Goal: Task Accomplishment & Management: Manage account settings

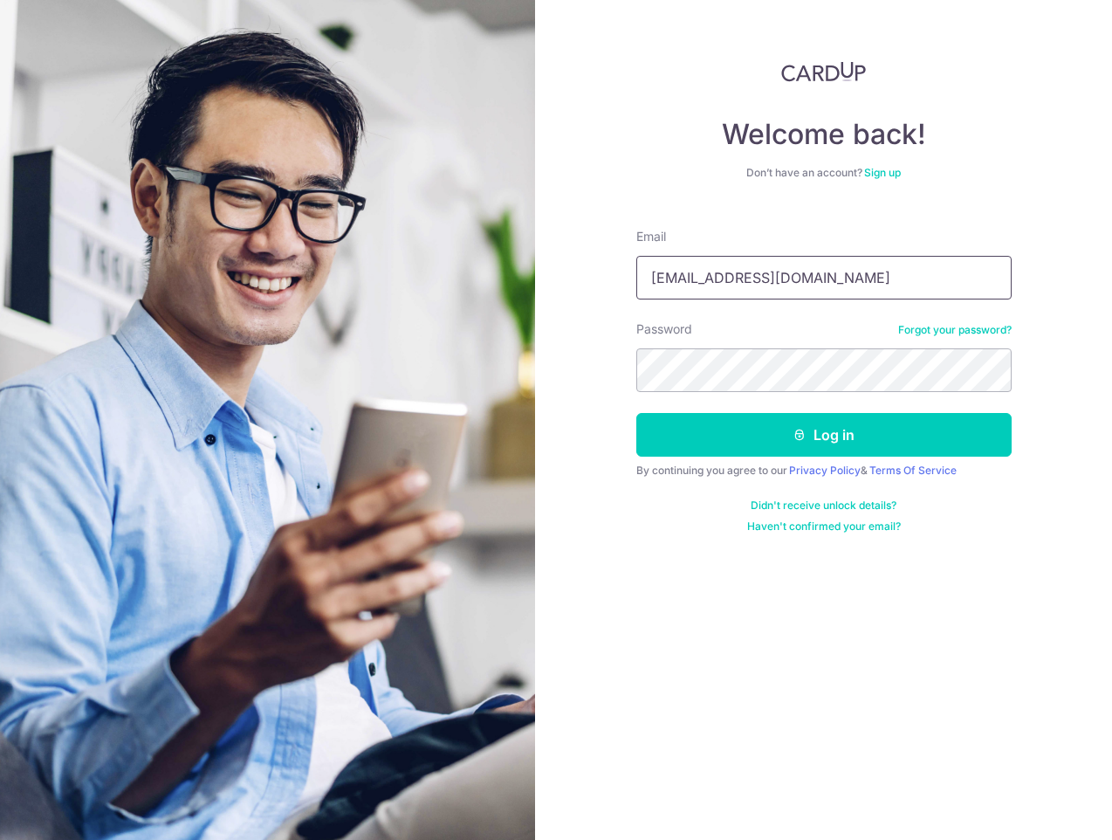
type input "joyap.1981@gmail.com"
click at [636, 413] on button "Log in" at bounding box center [823, 435] width 375 height 44
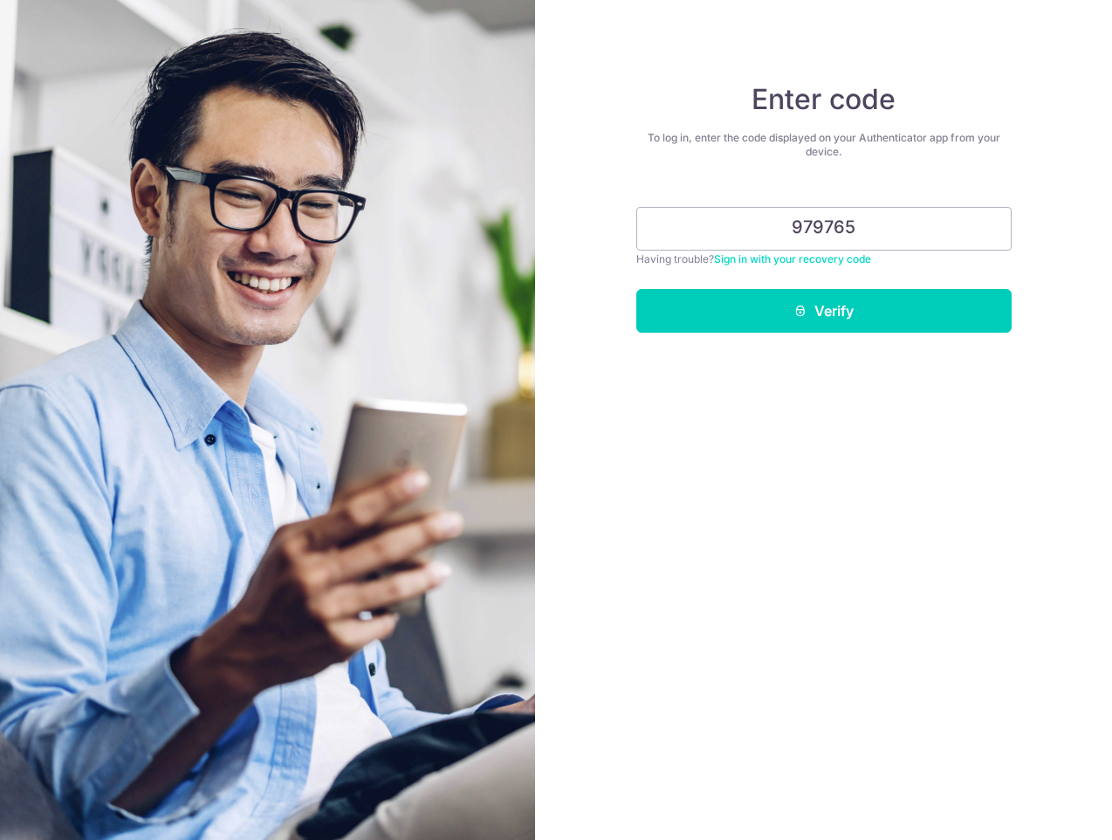
type input "979765"
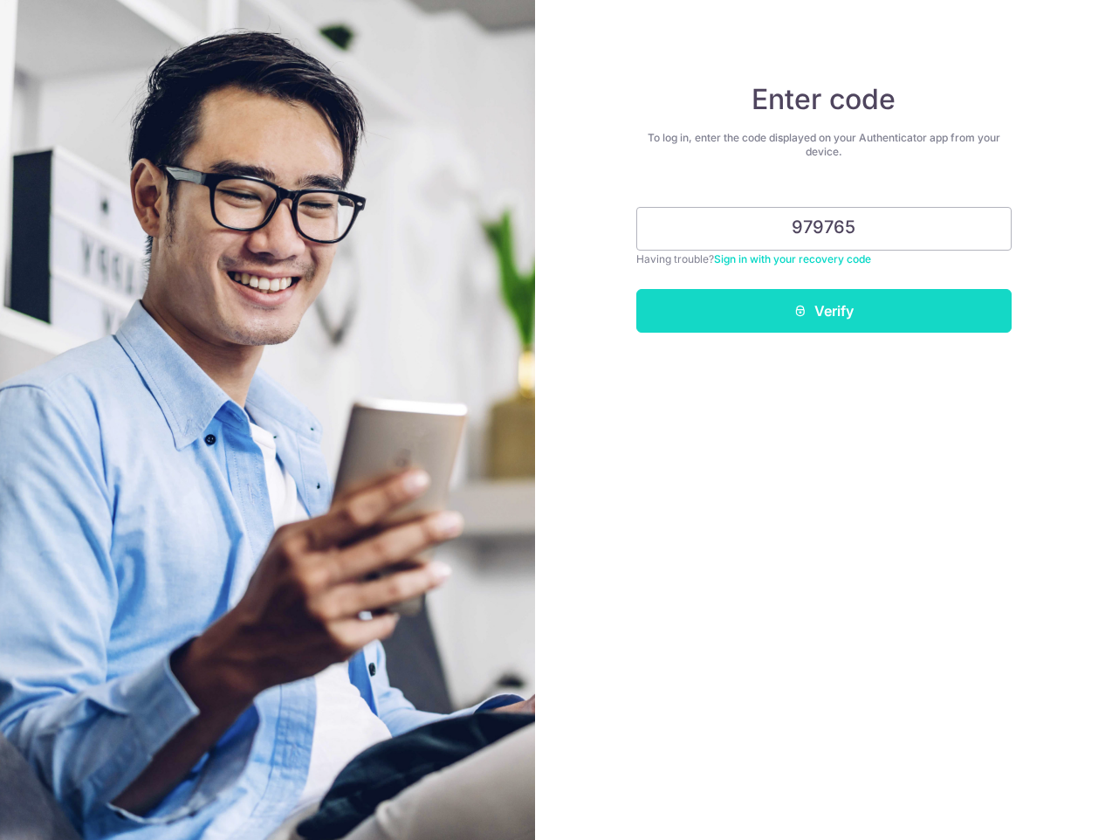
click at [782, 317] on button "Verify" at bounding box center [823, 311] width 375 height 44
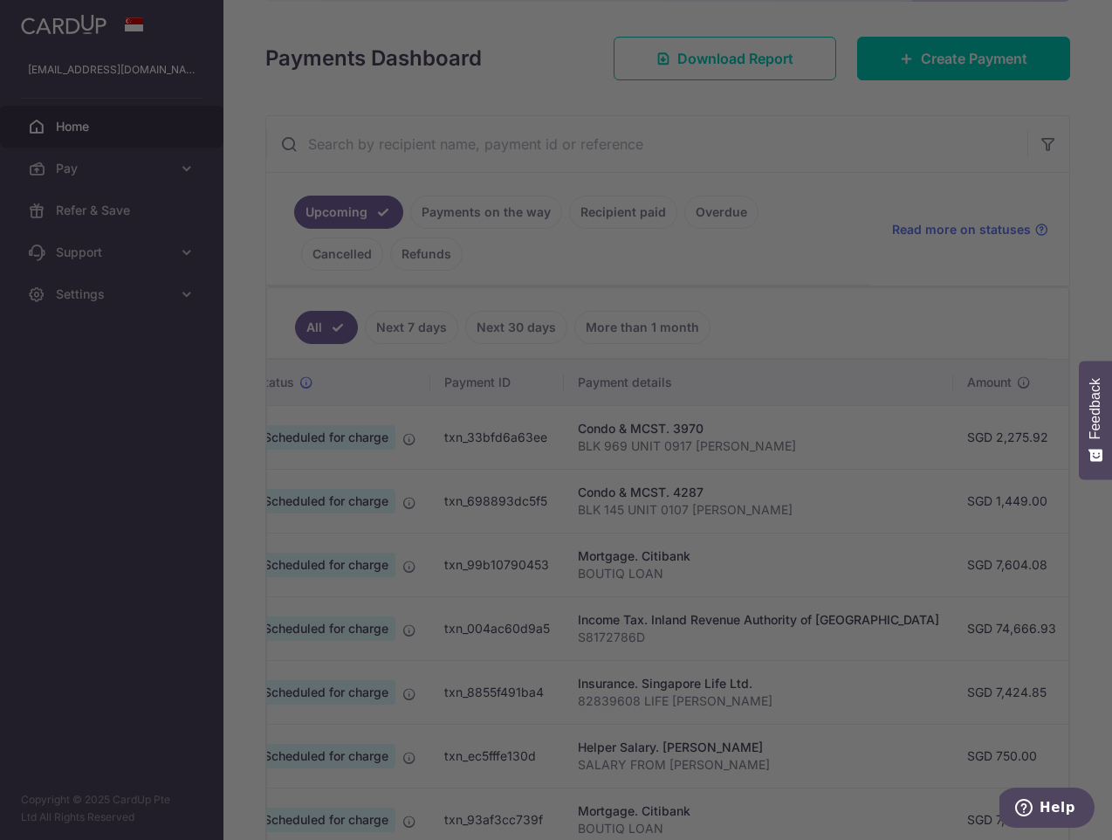
scroll to position [0, 58]
